Goal: Information Seeking & Learning: Learn about a topic

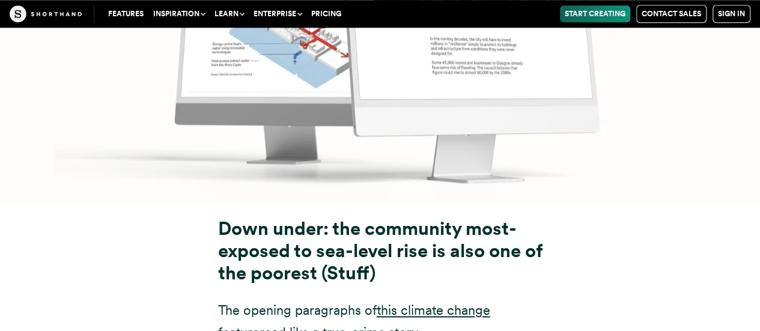
scroll to position [5172, 0]
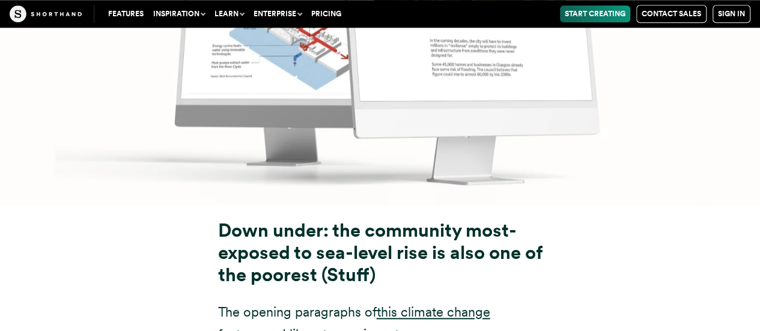
drag, startPoint x: 414, startPoint y: 200, endPoint x: 398, endPoint y: 199, distance: 16.3
click at [398, 219] on strong "Down under: the community most-exposed to sea-level rise is also one of the poo…" at bounding box center [380, 252] width 324 height 67
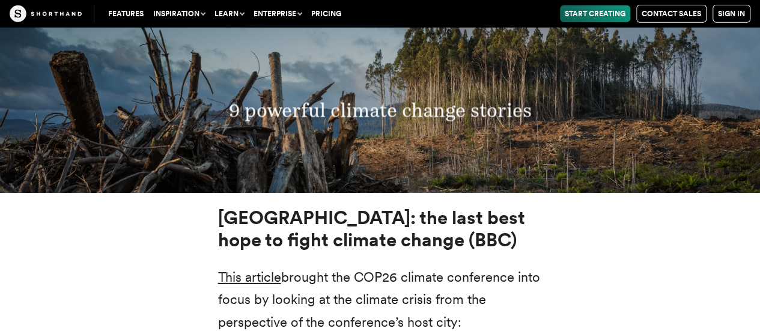
scroll to position [4031, 0]
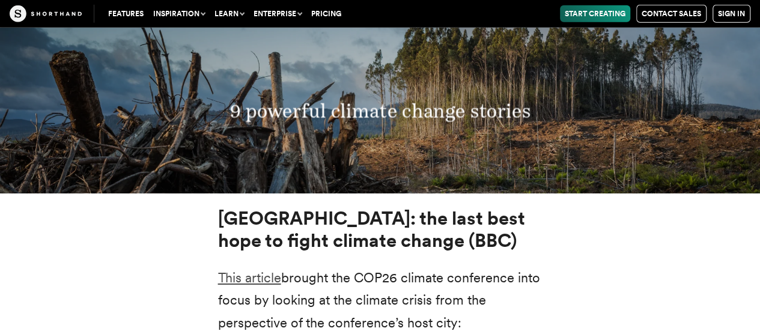
click at [229, 270] on link "This article" at bounding box center [249, 278] width 63 height 16
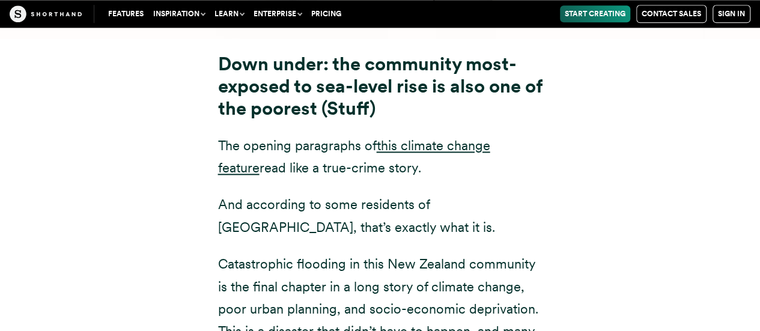
scroll to position [5338, 0]
click at [475, 138] on link "this climate change feature" at bounding box center [354, 157] width 272 height 38
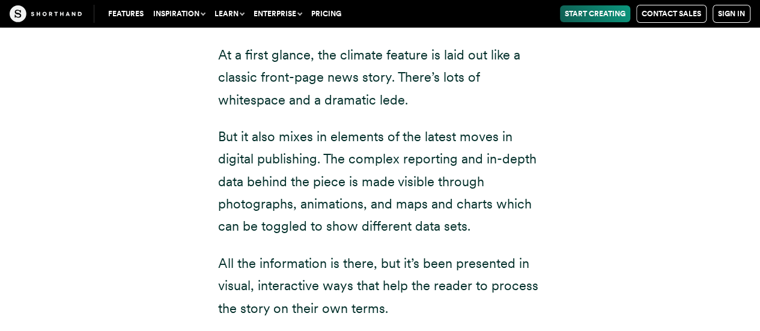
scroll to position [8952, 0]
click at [605, 178] on div "A growing toxic threat — made worse by climate change (NBC News) Our next clima…" at bounding box center [380, 88] width 745 height 490
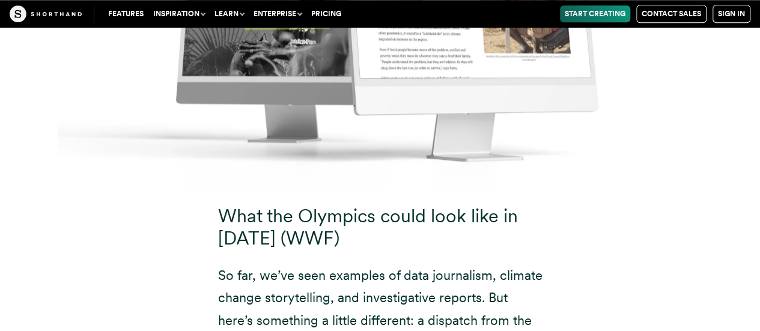
scroll to position [12035, 0]
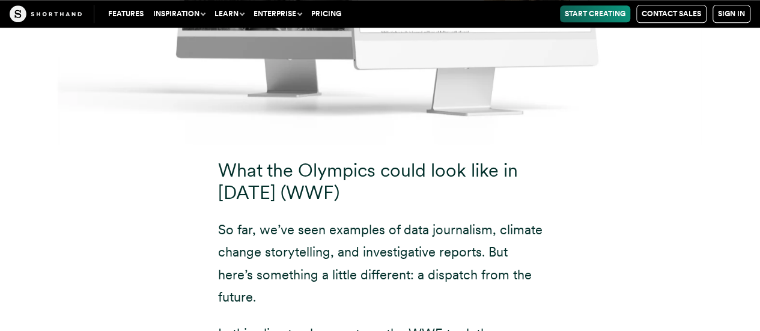
drag, startPoint x: 605, startPoint y: 178, endPoint x: 668, endPoint y: 168, distance: 64.0
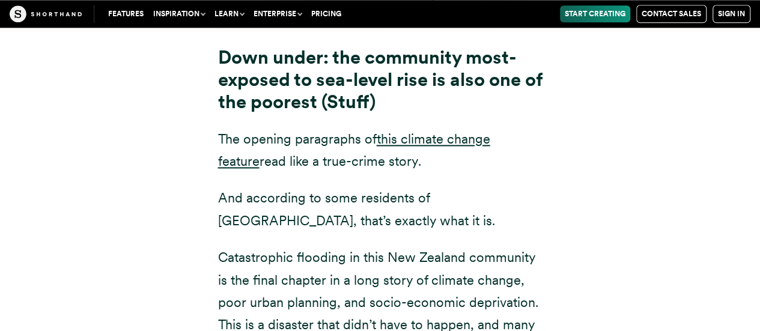
scroll to position [5346, 0]
